Goal: Information Seeking & Learning: Stay updated

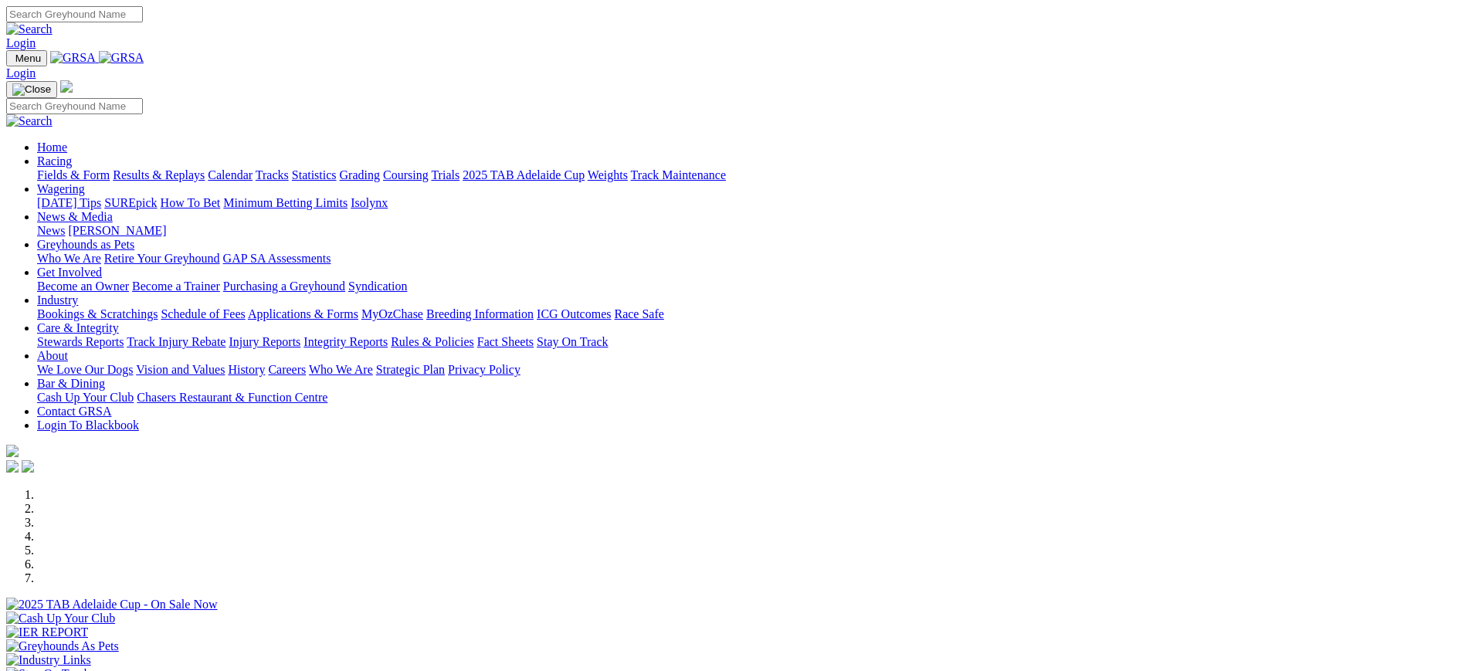
click at [65, 224] on link "News" at bounding box center [51, 230] width 28 height 13
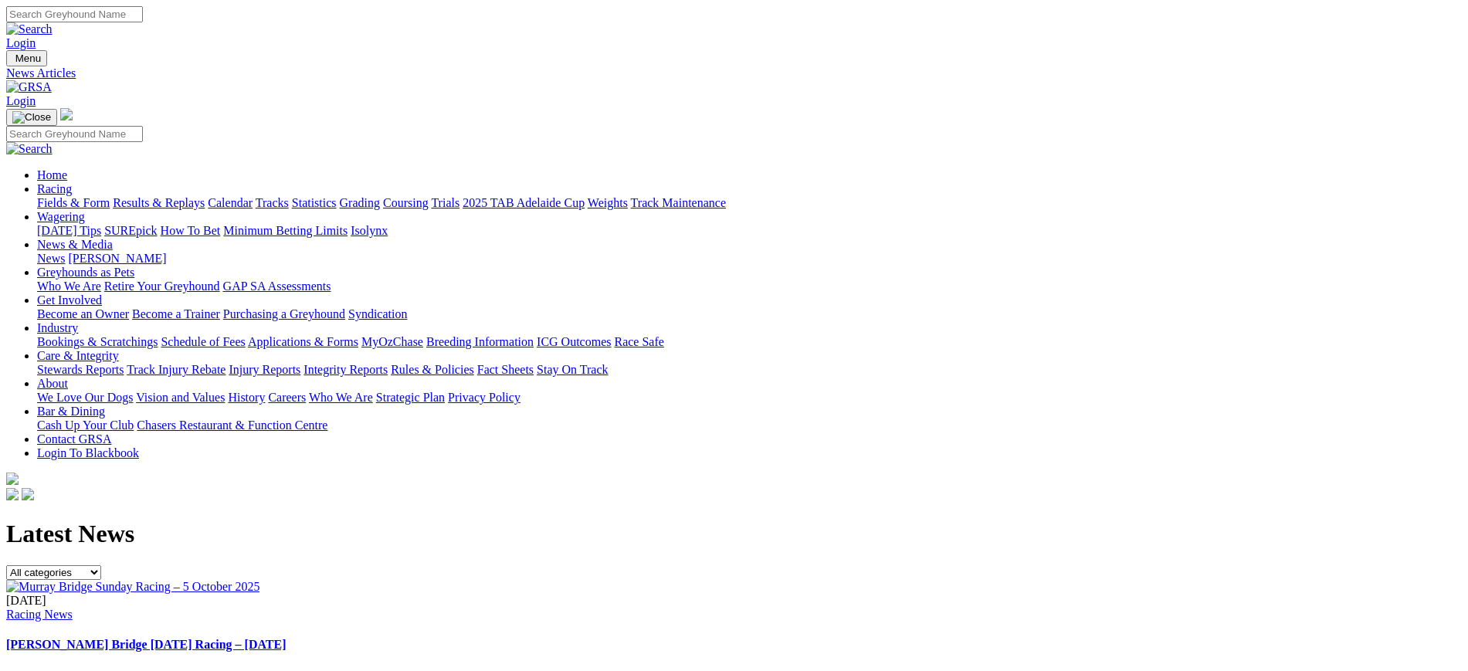
click at [260, 580] on img at bounding box center [132, 587] width 253 height 14
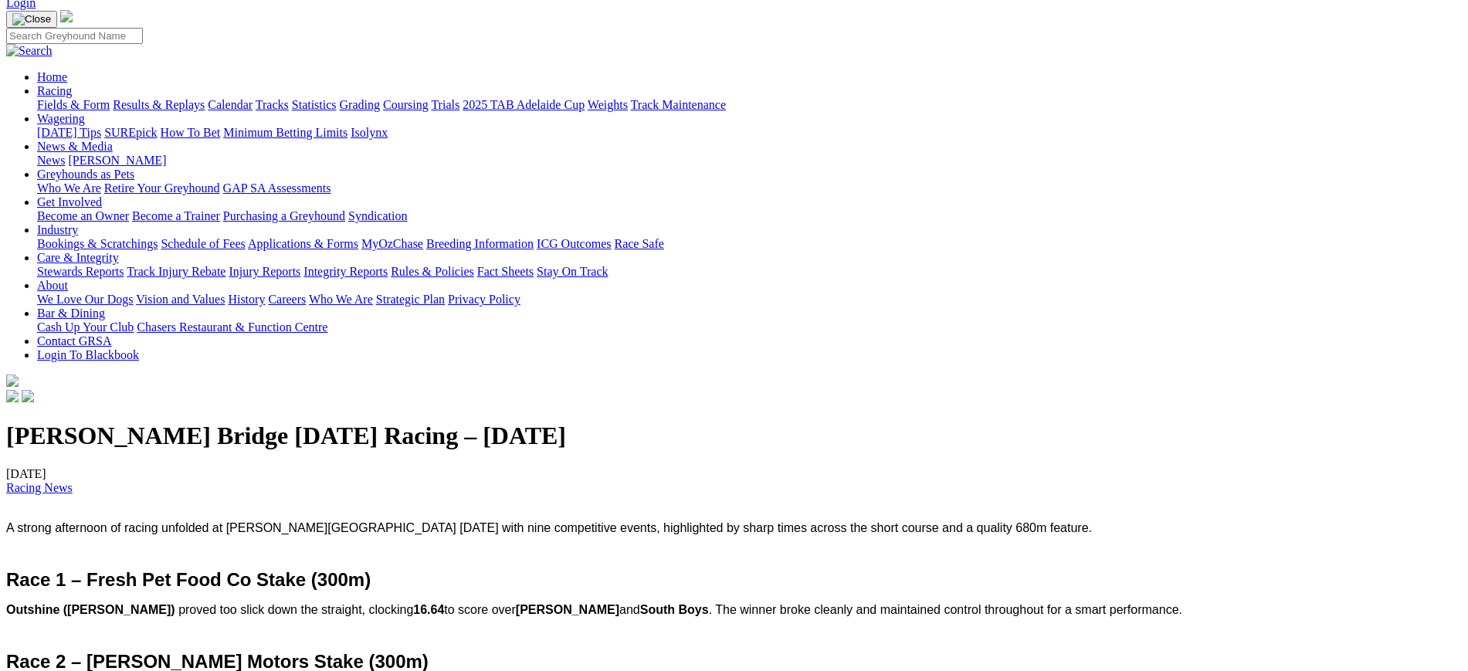
scroll to position [93, 0]
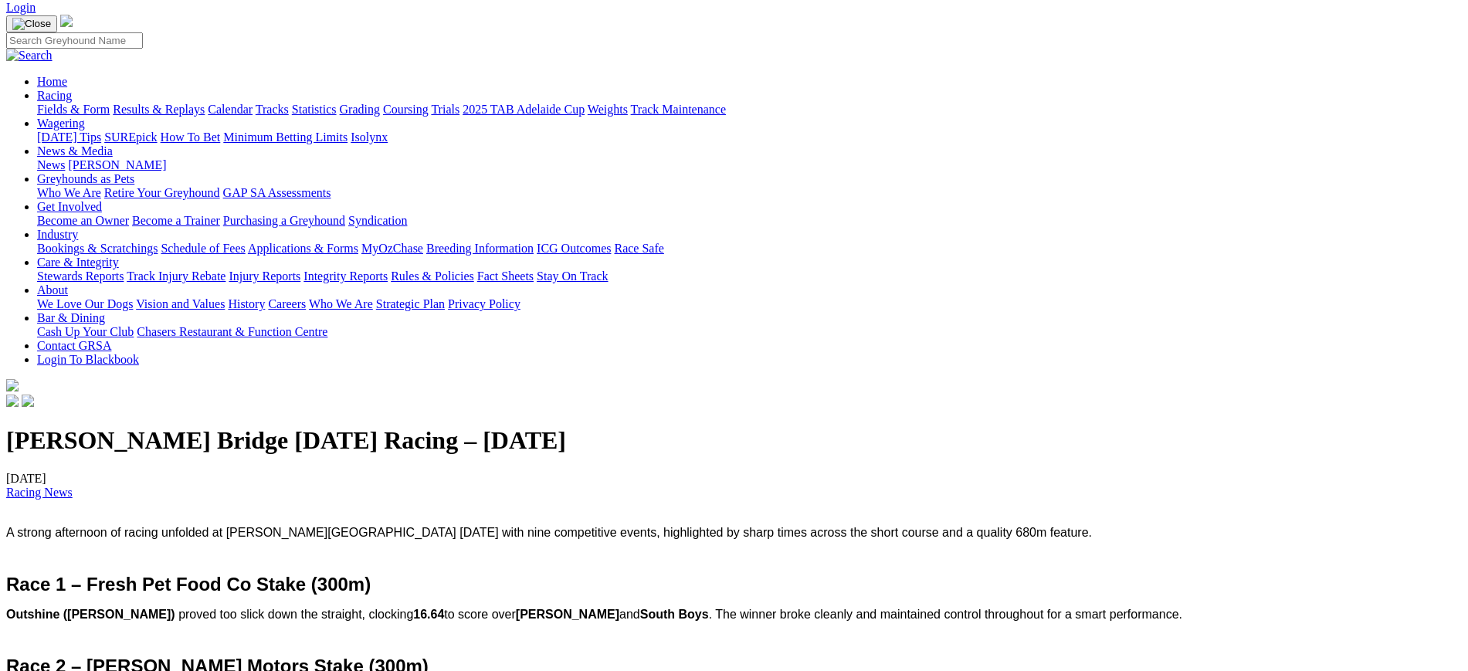
click at [166, 158] on link "[PERSON_NAME]" at bounding box center [117, 164] width 98 height 13
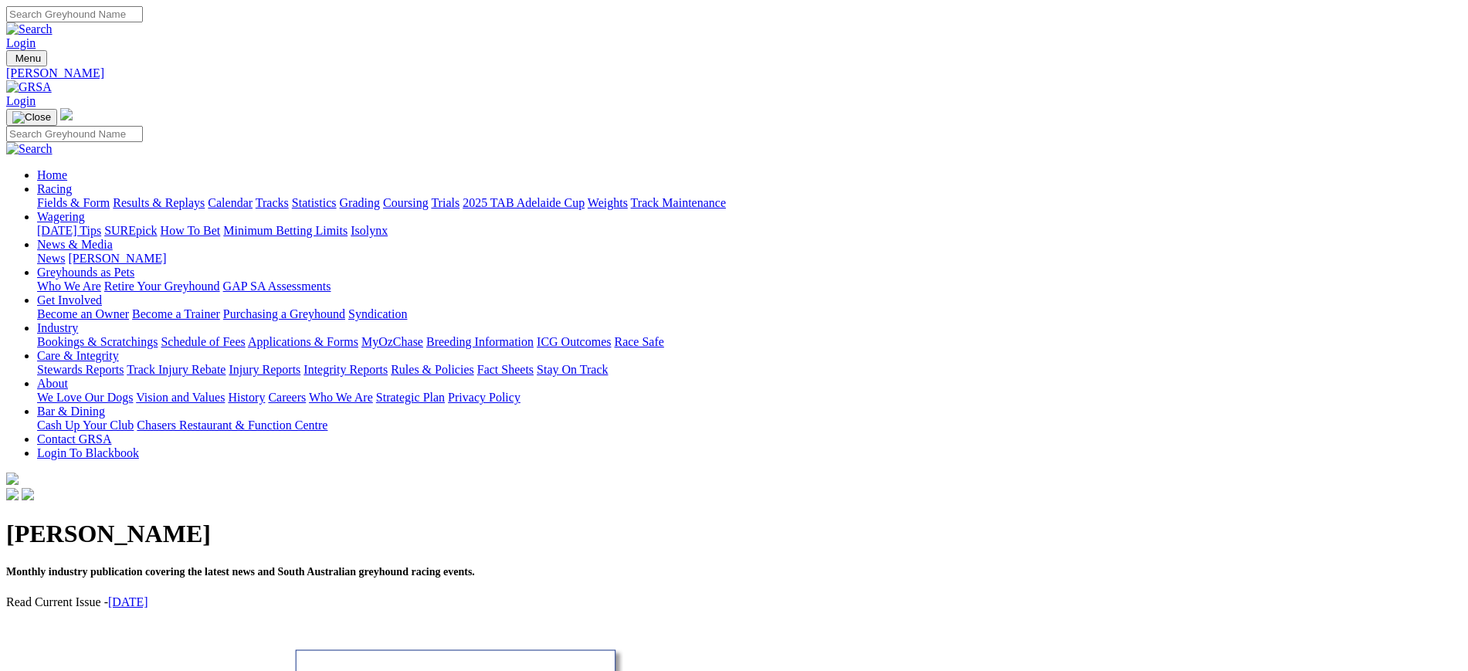
click at [52, 80] on img at bounding box center [29, 87] width 46 height 14
